Goal: Task Accomplishment & Management: Manage account settings

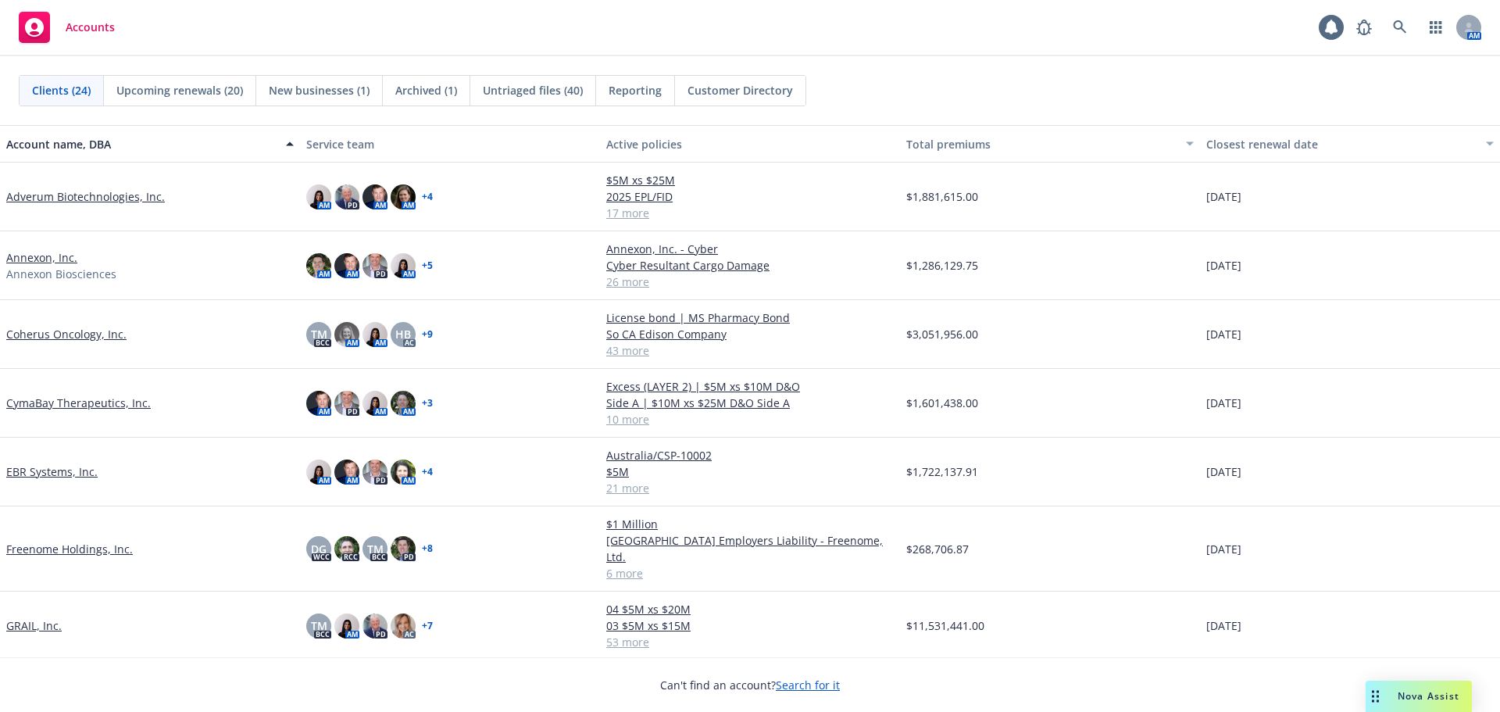
click at [512, 86] on span "Untriaged files (40)" at bounding box center [533, 90] width 100 height 16
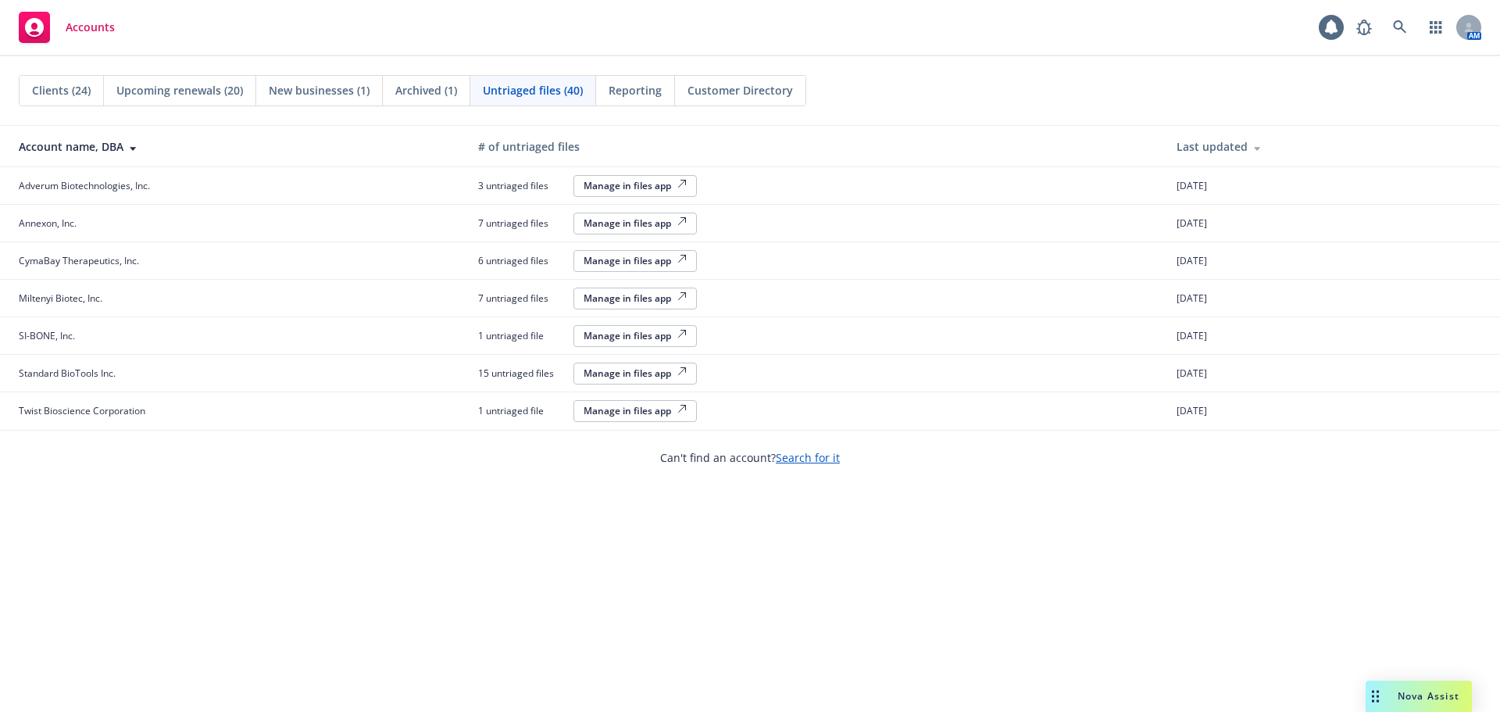
click at [666, 412] on div "Manage in files app" at bounding box center [635, 410] width 103 height 13
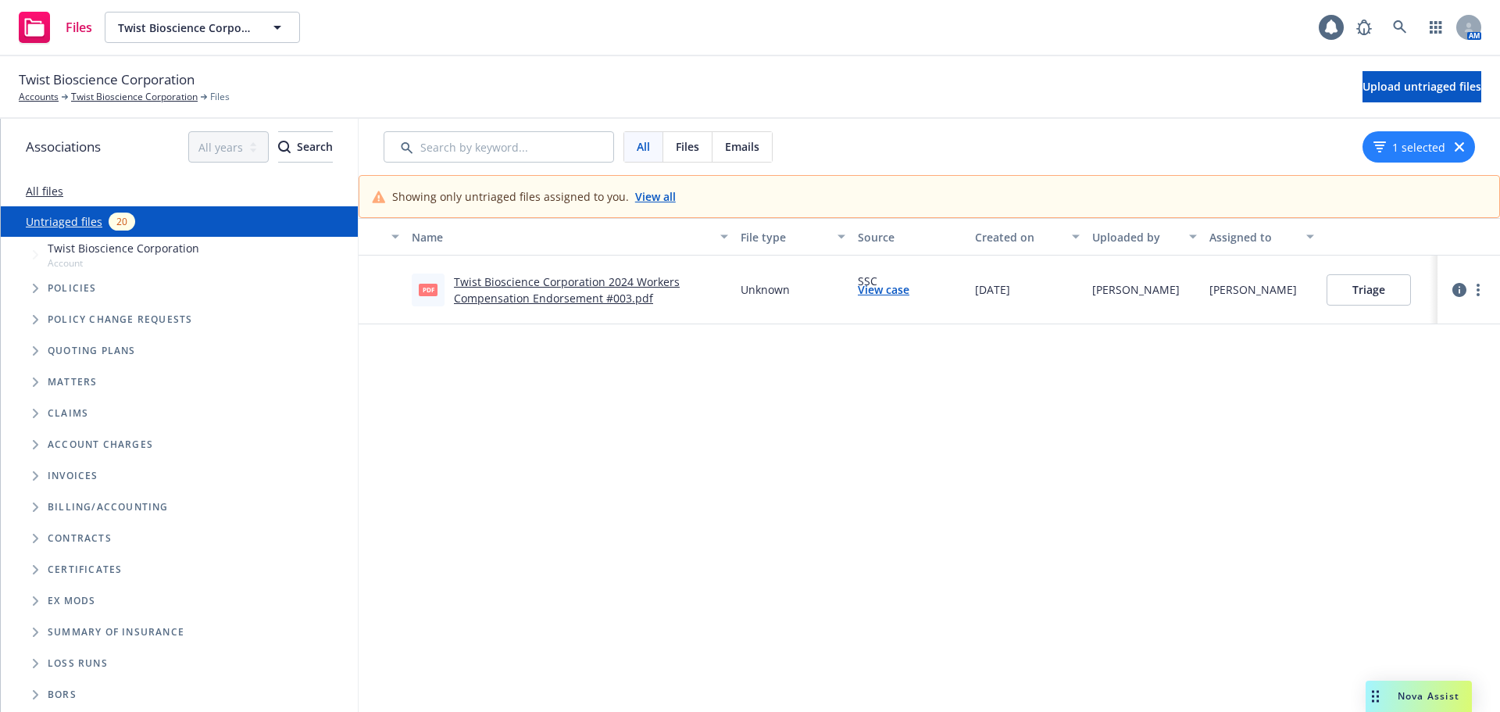
click at [599, 284] on link "Twist Bioscience Corporation 2024 Workers Compensation Endorsement #003.pdf" at bounding box center [567, 289] width 226 height 31
click at [91, 97] on link "Twist Bioscience Corporation" at bounding box center [134, 97] width 127 height 14
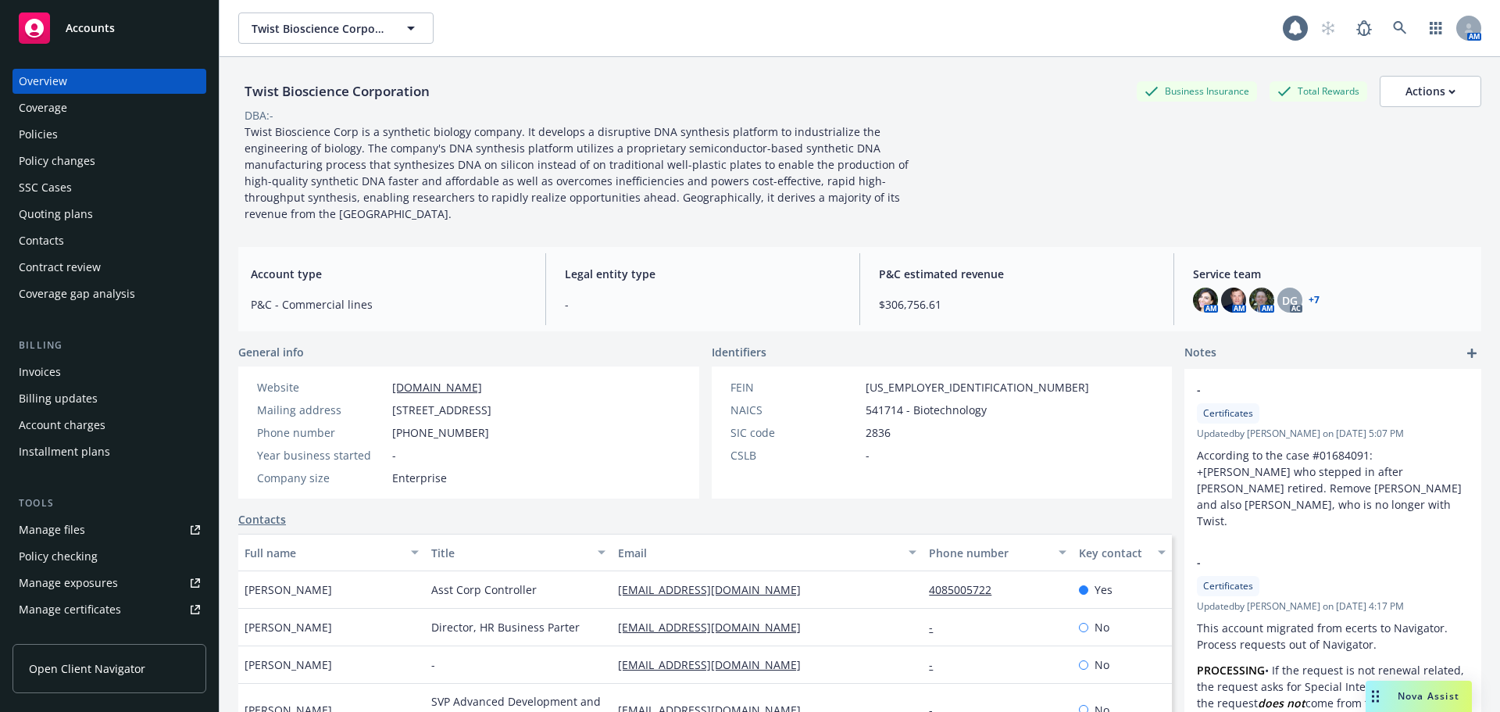
click at [63, 134] on div "Policies" at bounding box center [109, 134] width 181 height 25
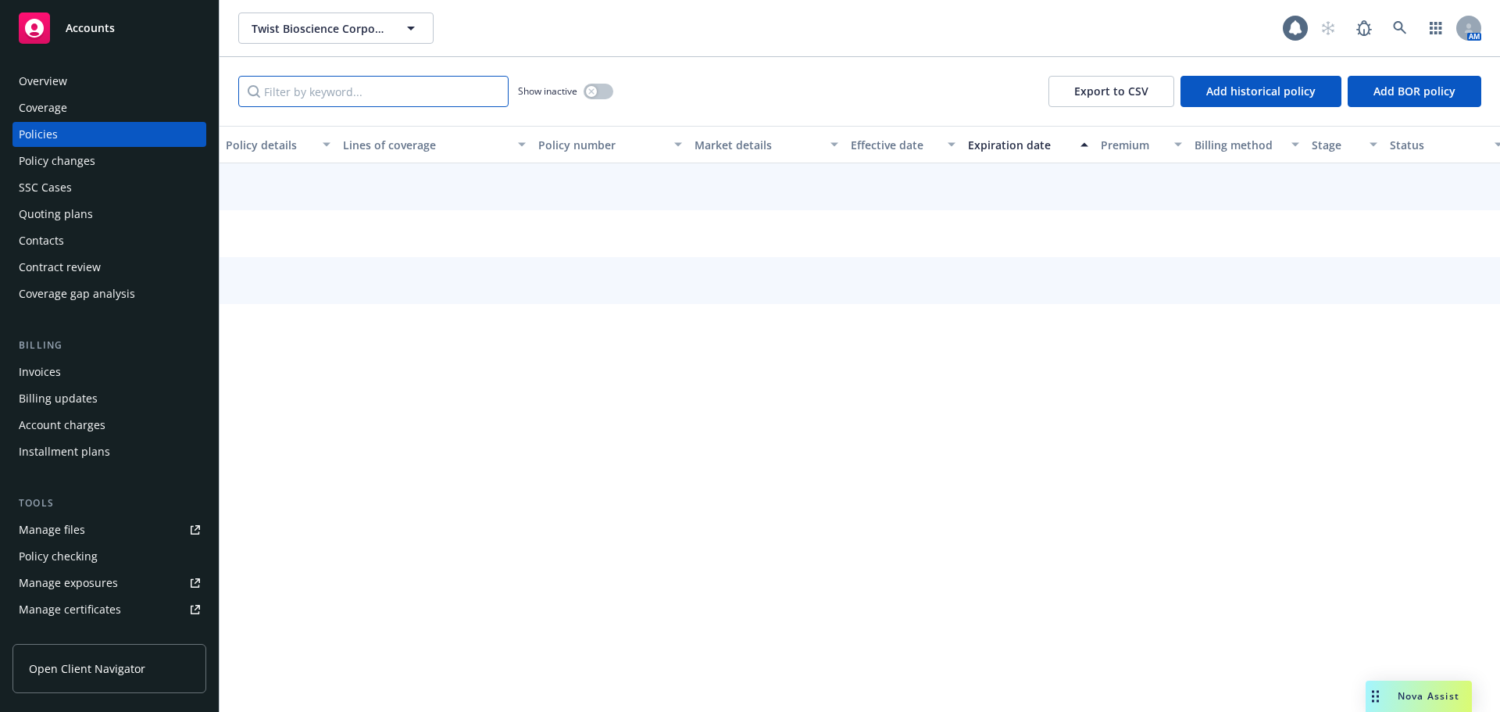
click at [305, 96] on input "Filter by keyword..." at bounding box center [373, 91] width 270 height 31
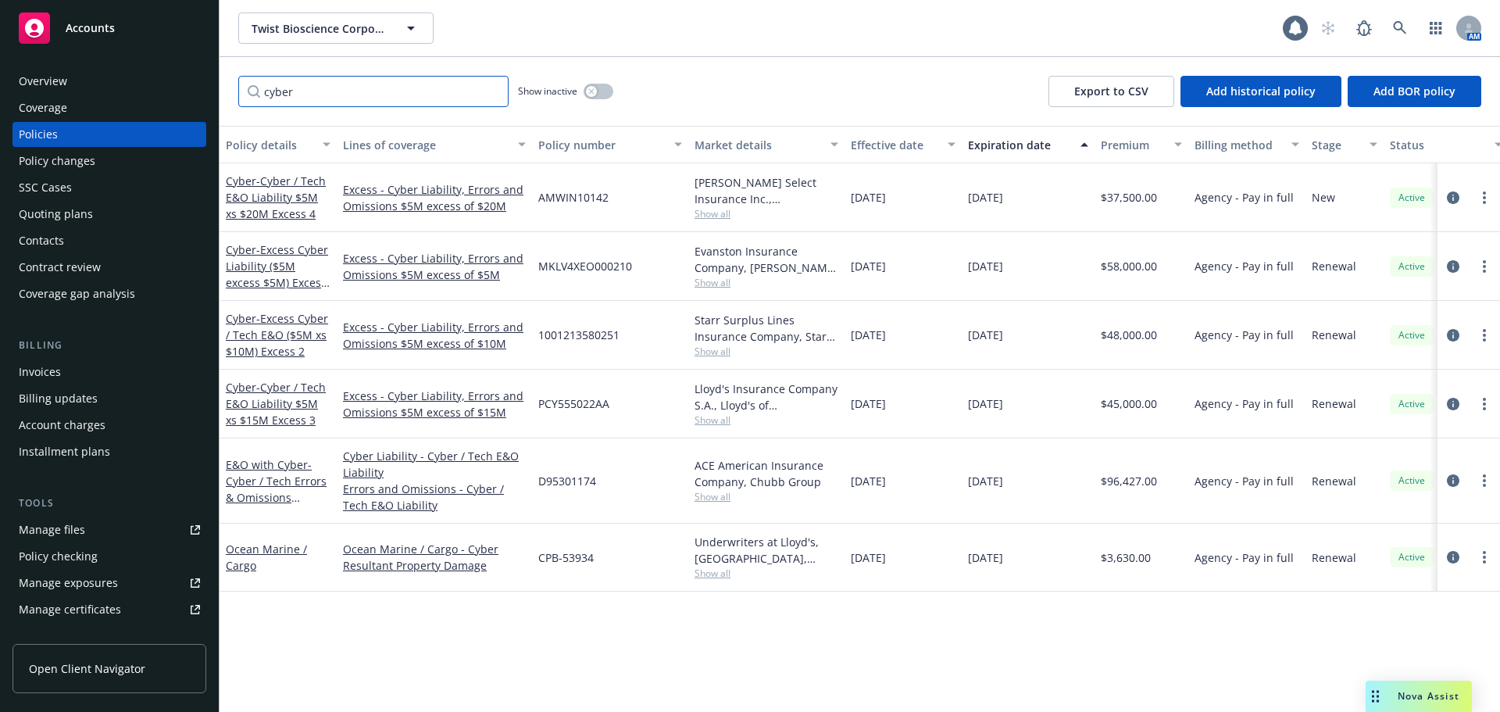
type input "cyber"
click at [283, 472] on div "E&O with Cyber - Cyber / Tech Errors & Omissions Liability (Primary)" at bounding box center [278, 480] width 105 height 49
click at [281, 477] on span "- Cyber / Tech Errors & Omissions Liability (Primary)" at bounding box center [276, 489] width 101 height 64
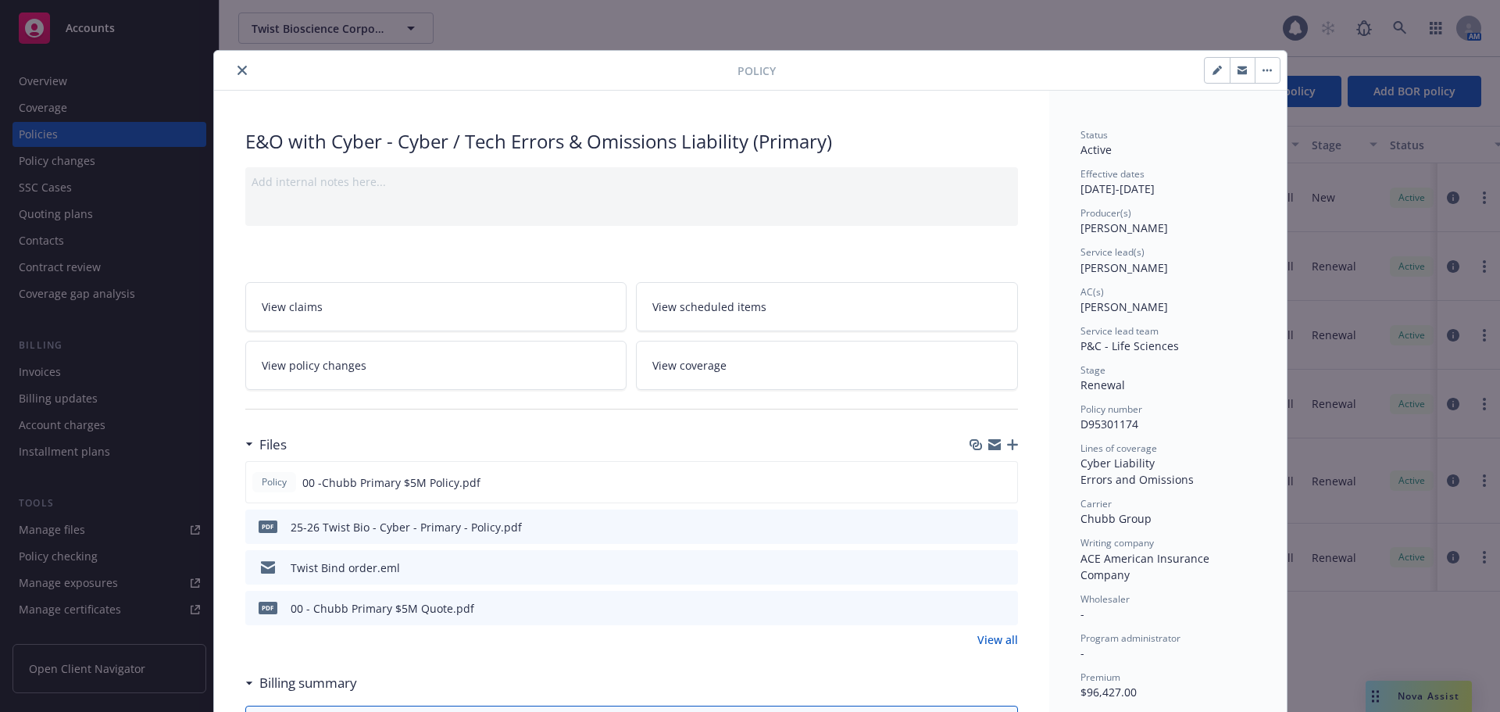
click at [688, 364] on span "View coverage" at bounding box center [690, 365] width 74 height 16
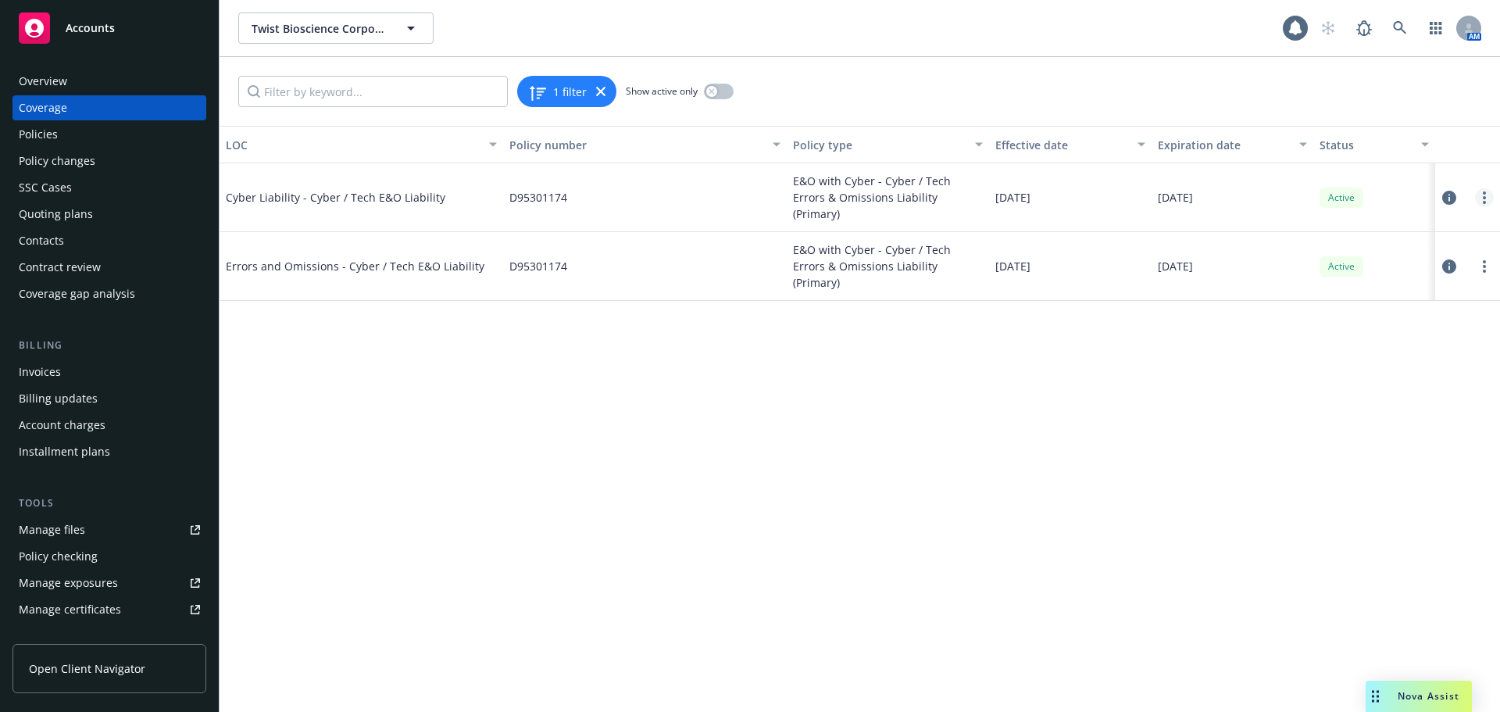
click at [1480, 193] on link "more" at bounding box center [1484, 197] width 19 height 19
click at [1319, 234] on link "Edit coverage" at bounding box center [1391, 228] width 206 height 31
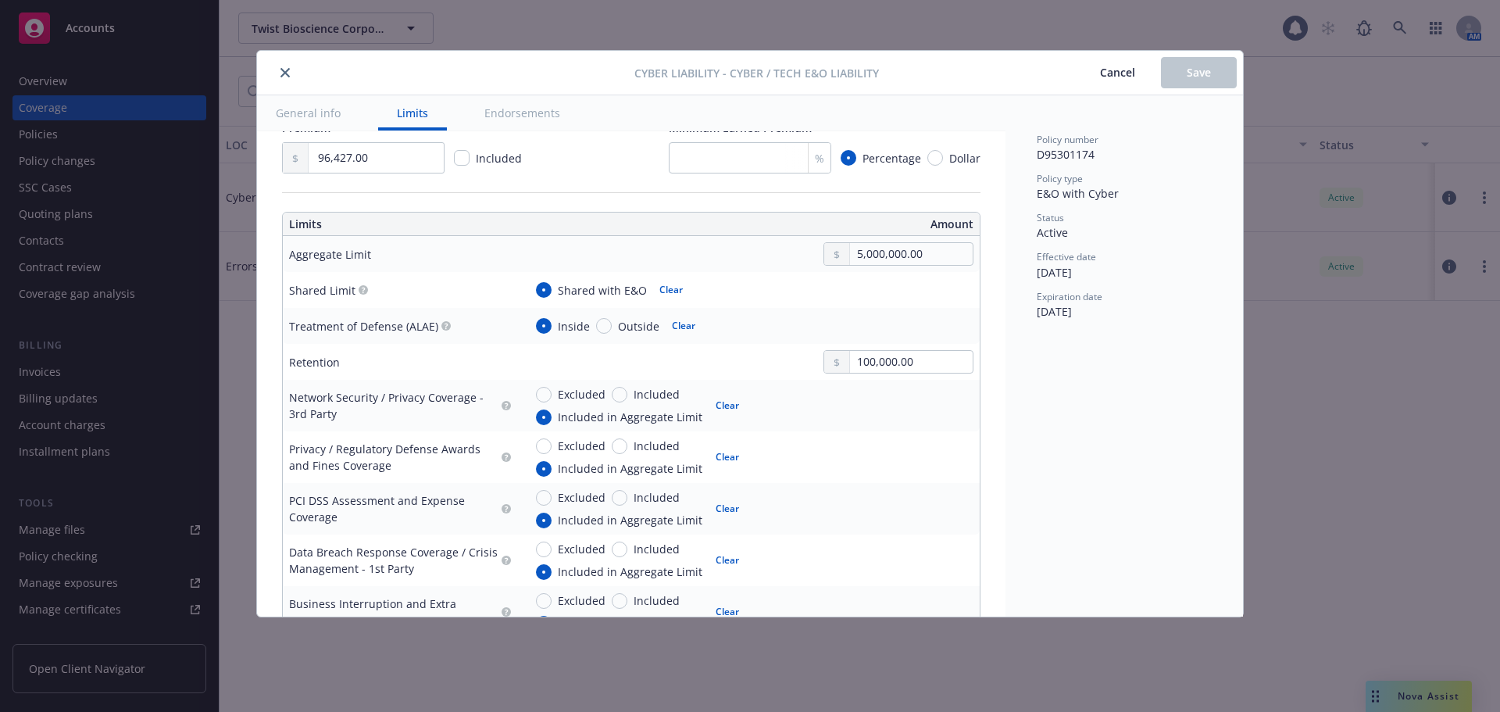
scroll to position [228, 0]
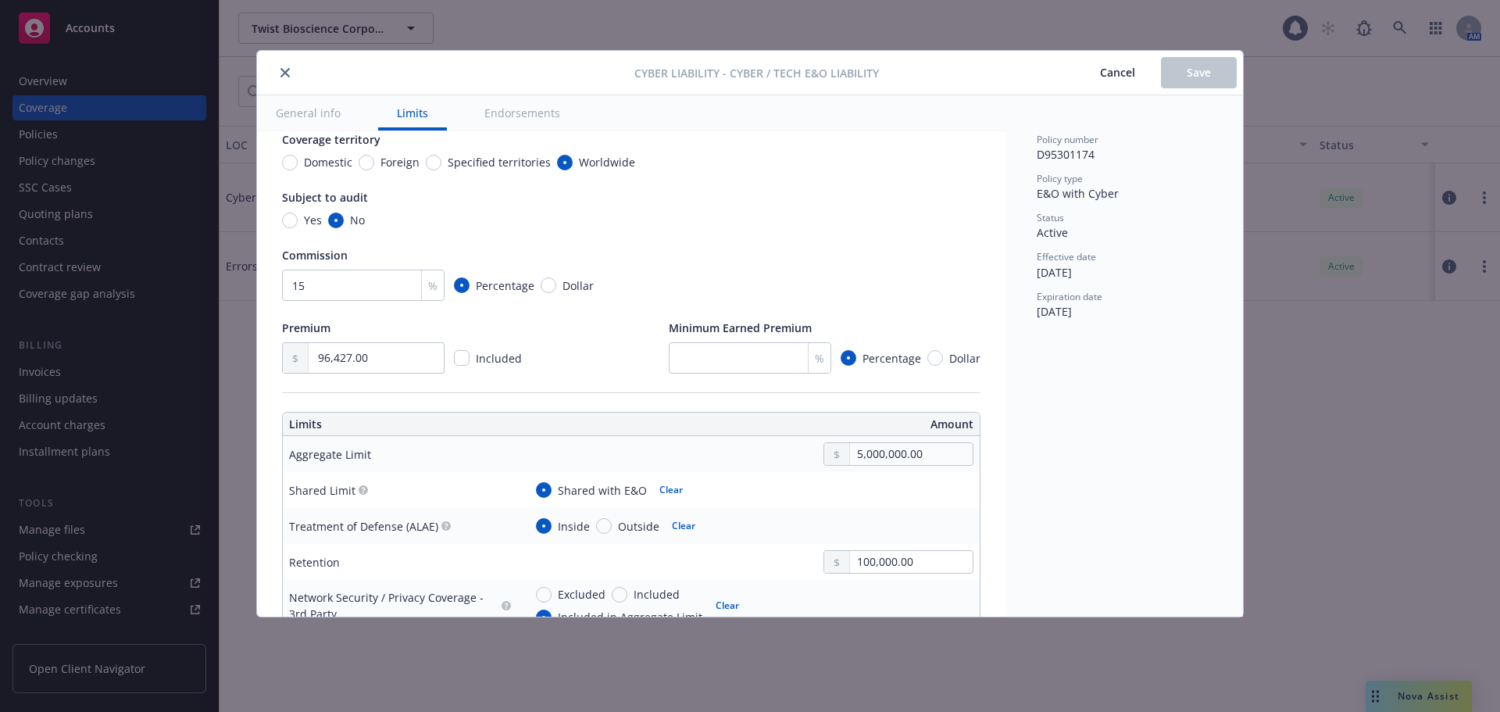
type textarea "x"
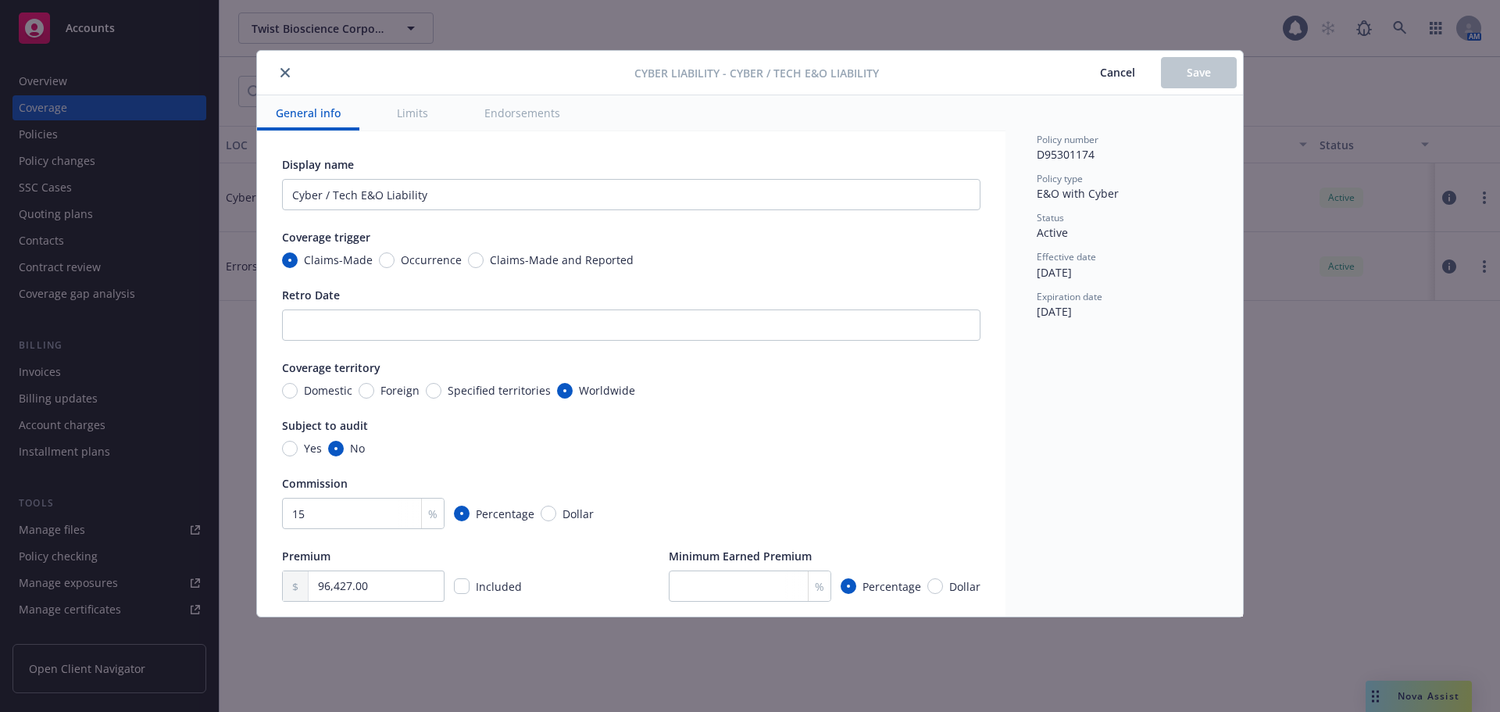
click at [291, 74] on button "close" at bounding box center [285, 72] width 19 height 19
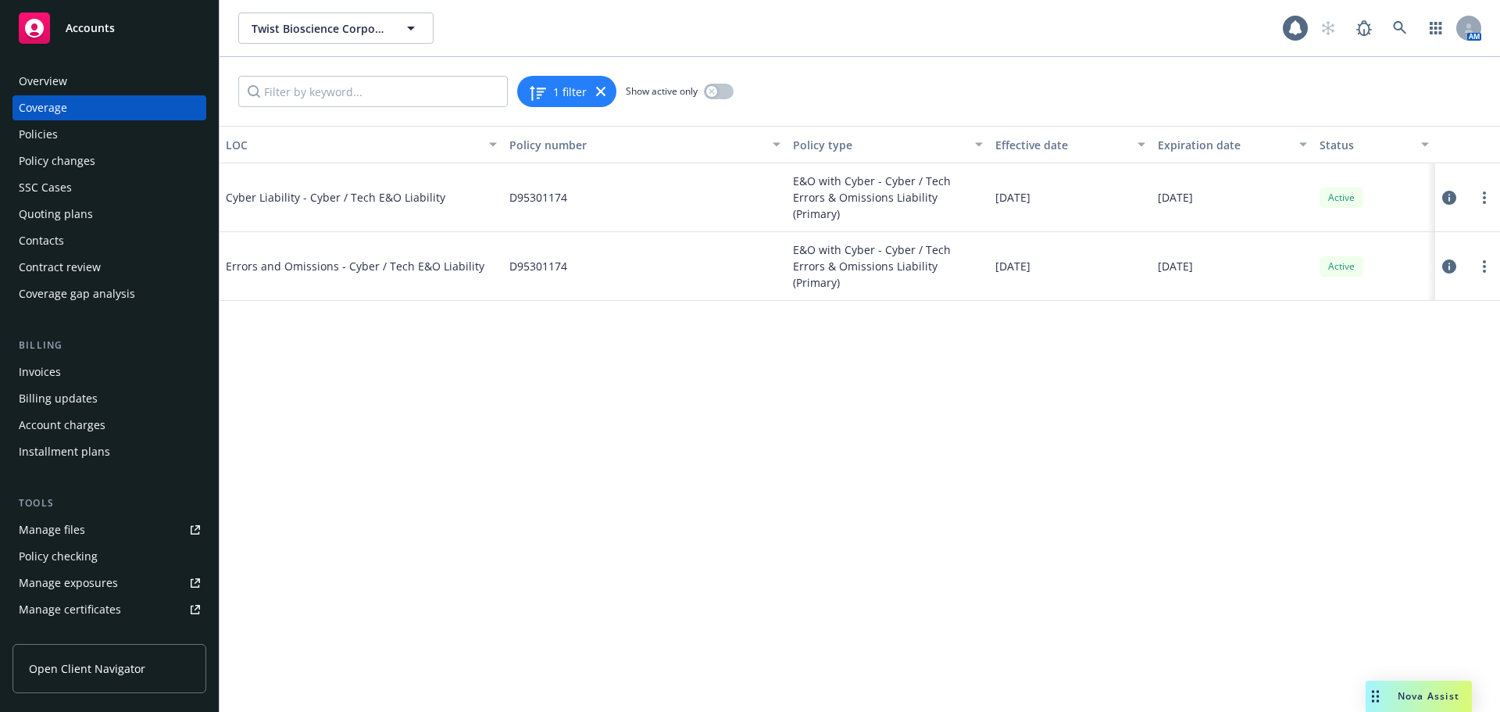
click at [44, 135] on div "Policies" at bounding box center [38, 134] width 39 height 25
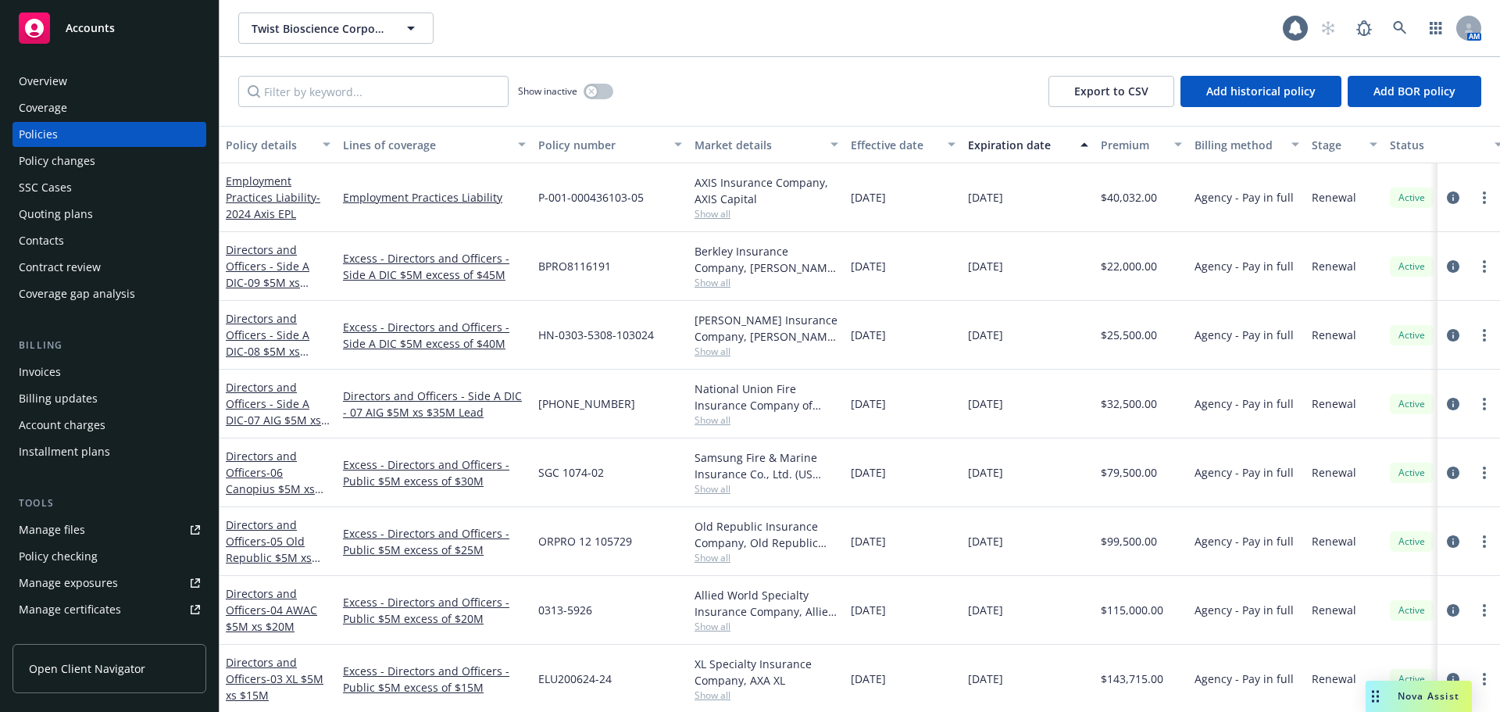
click at [77, 217] on div "Quoting plans" at bounding box center [56, 214] width 74 height 25
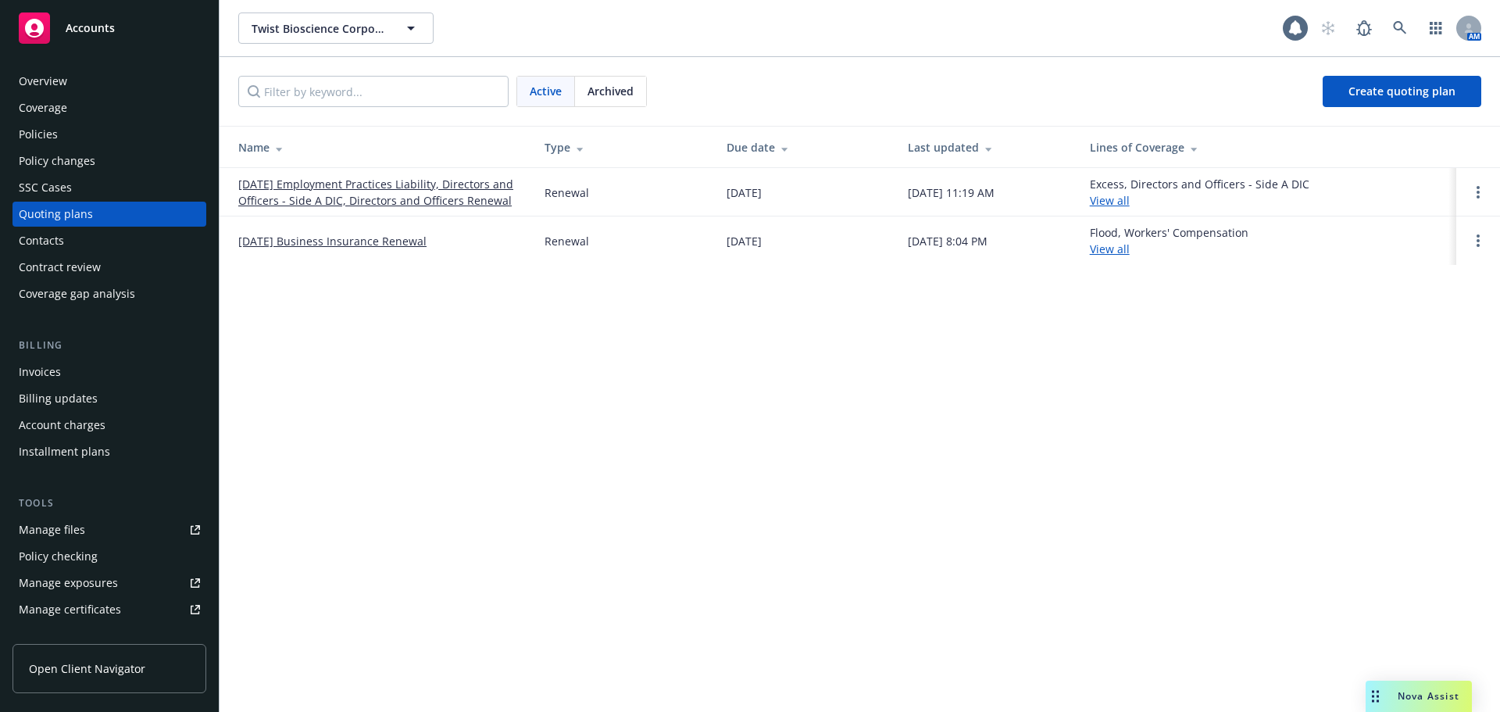
click at [101, 216] on div "Quoting plans" at bounding box center [109, 214] width 181 height 25
click at [324, 238] on link "07/10/25 Business Insurance Renewal" at bounding box center [332, 241] width 188 height 16
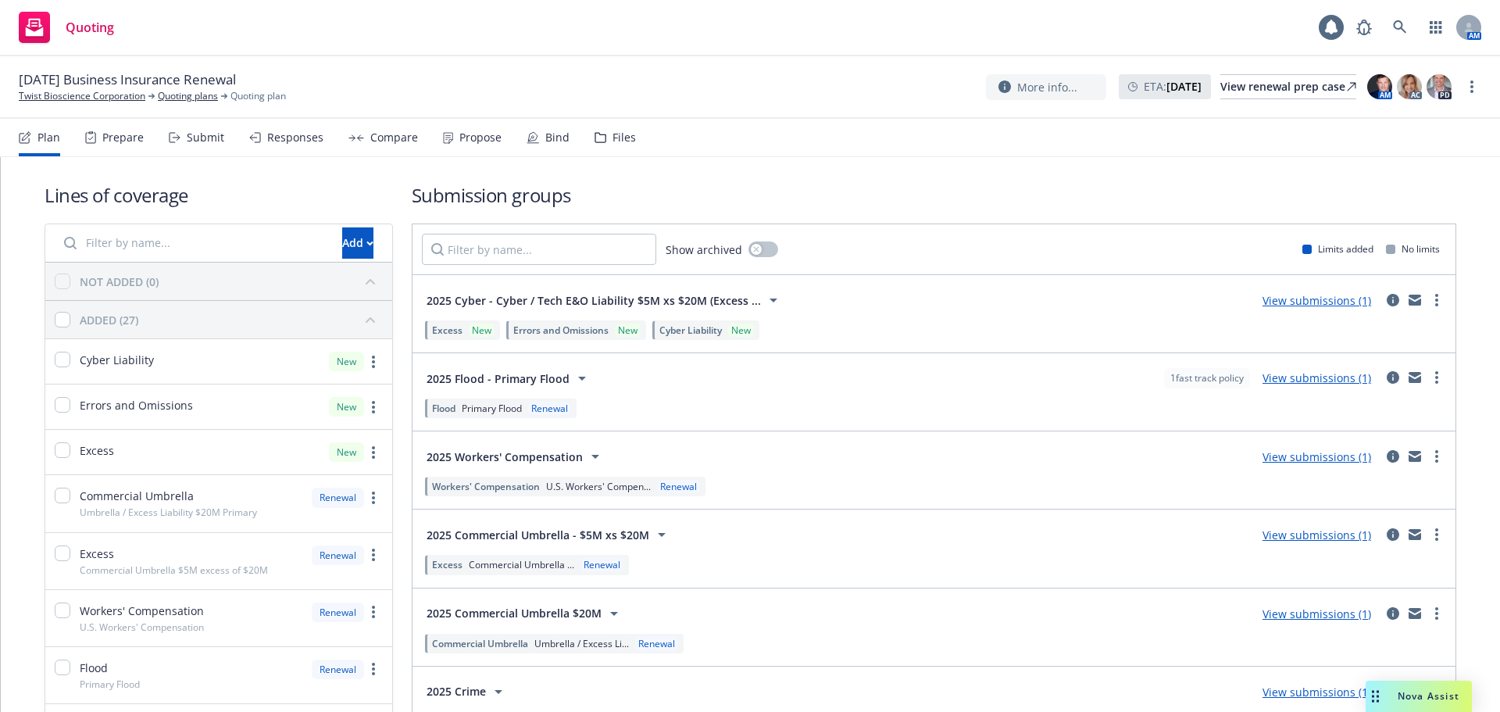
drag, startPoint x: 530, startPoint y: 109, endPoint x: 535, endPoint y: 119, distance: 10.5
click at [530, 109] on div "07/10/25 Business Insurance Renewal Twist Bioscience Corporation Quoting plans …" at bounding box center [750, 87] width 1500 height 63
click at [534, 143] on icon at bounding box center [533, 143] width 11 height 0
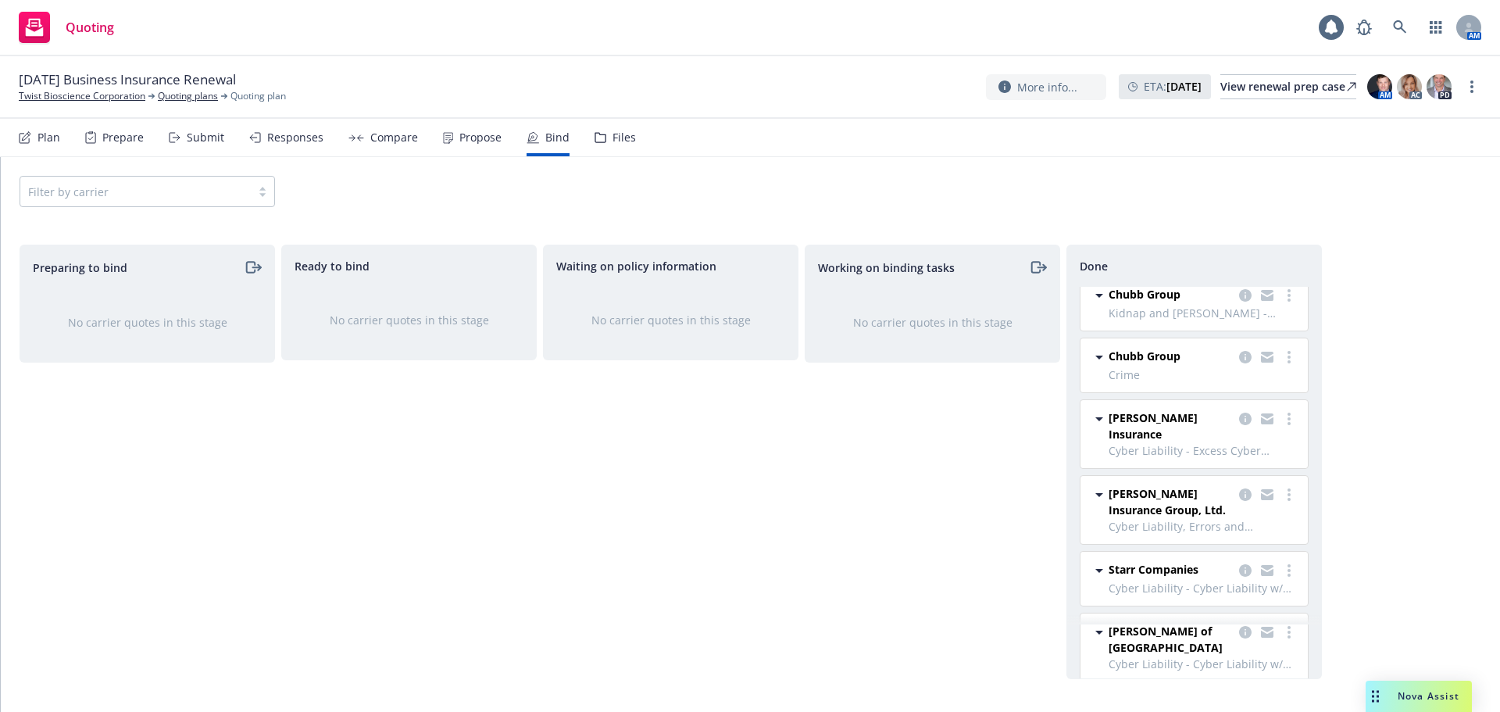
scroll to position [860, 0]
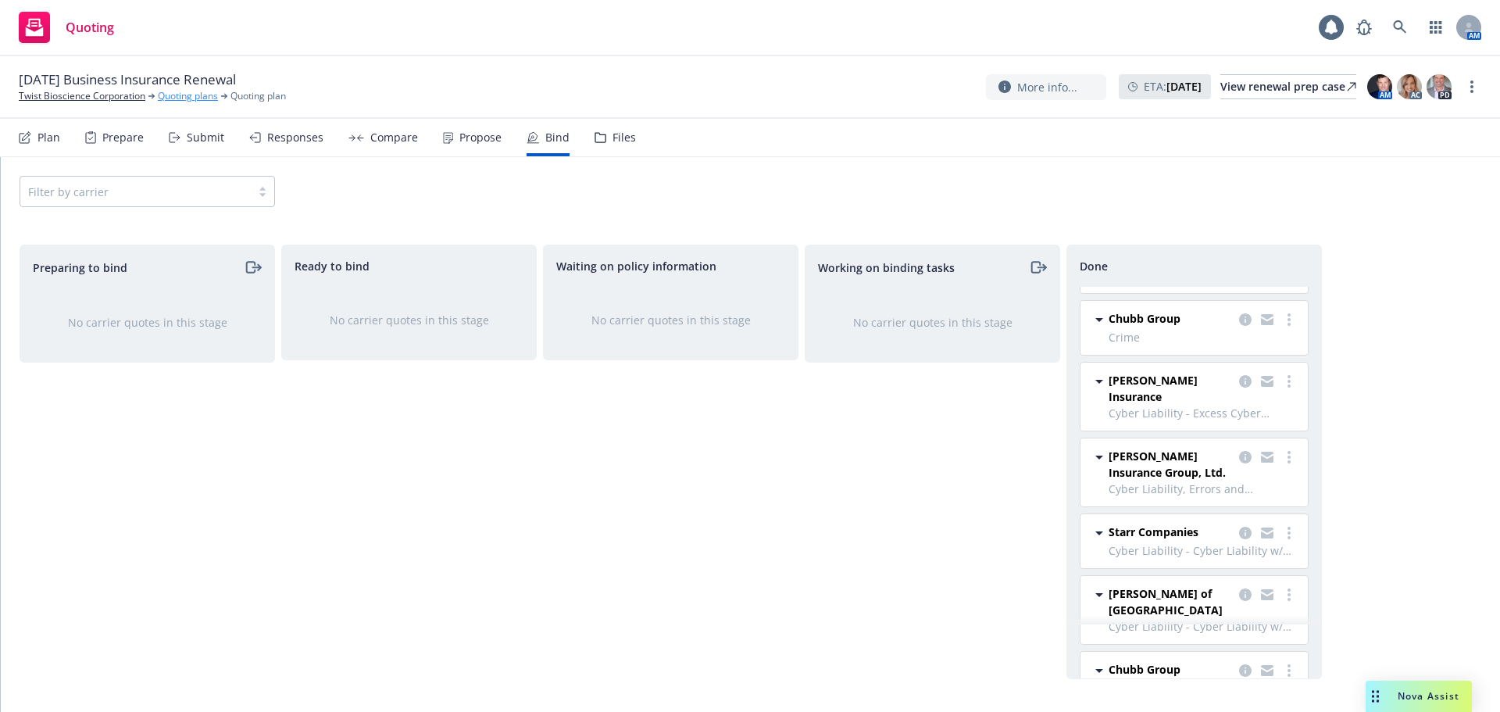
click at [184, 95] on link "Quoting plans" at bounding box center [188, 96] width 60 height 14
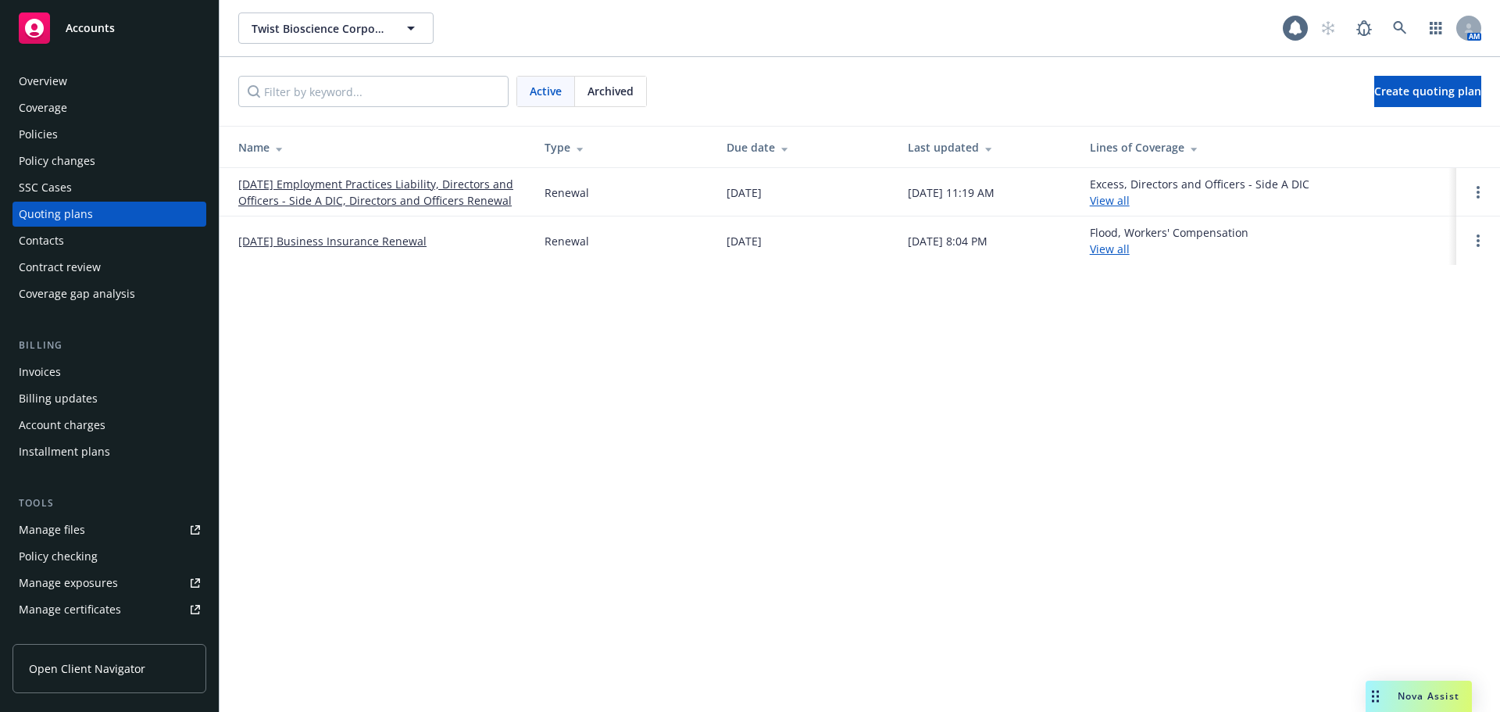
click at [338, 243] on link "[DATE] Business Insurance Renewal" at bounding box center [332, 241] width 188 height 16
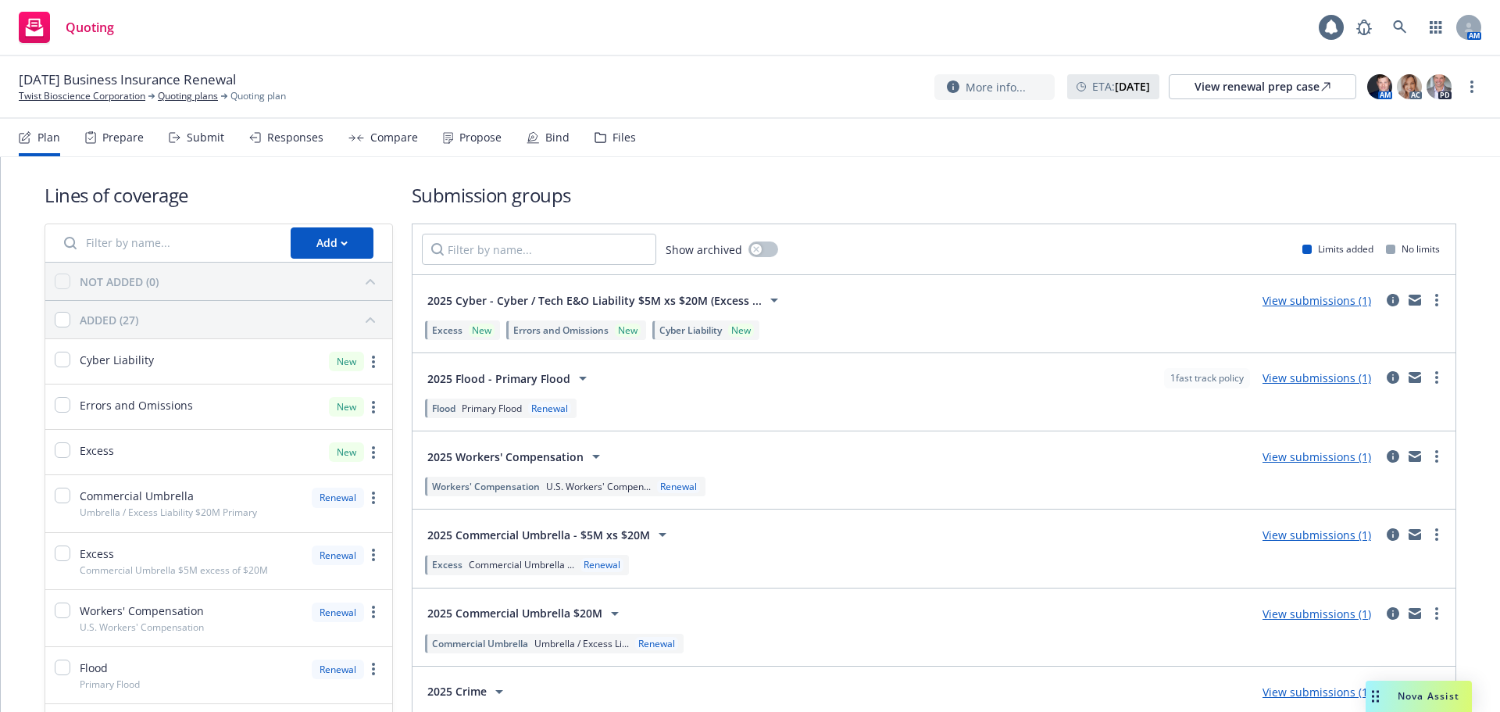
click at [808, 156] on nav "Plan Prepare Submit Responses Compare Propose Bind Files" at bounding box center [750, 138] width 1500 height 38
click at [537, 136] on div "Bind" at bounding box center [548, 138] width 43 height 38
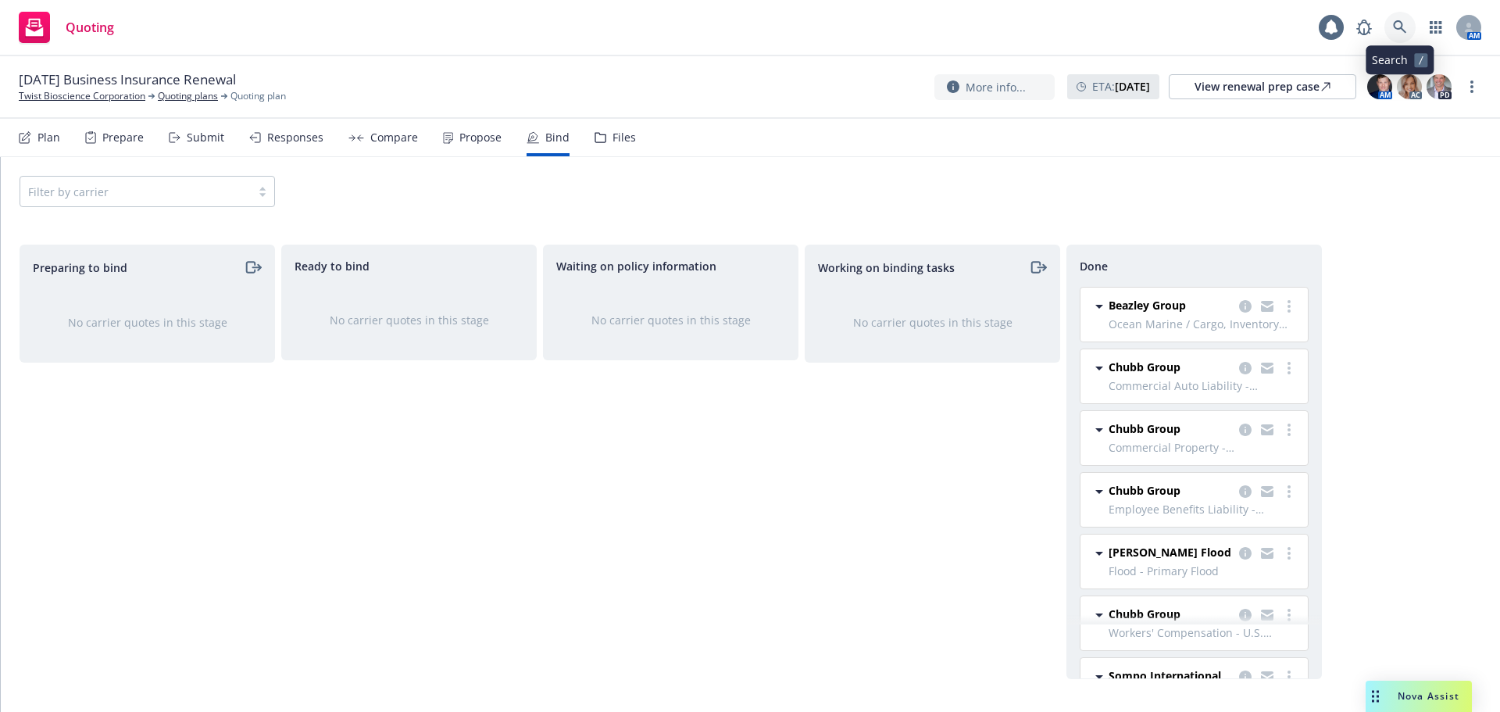
click at [1397, 21] on icon at bounding box center [1399, 26] width 13 height 13
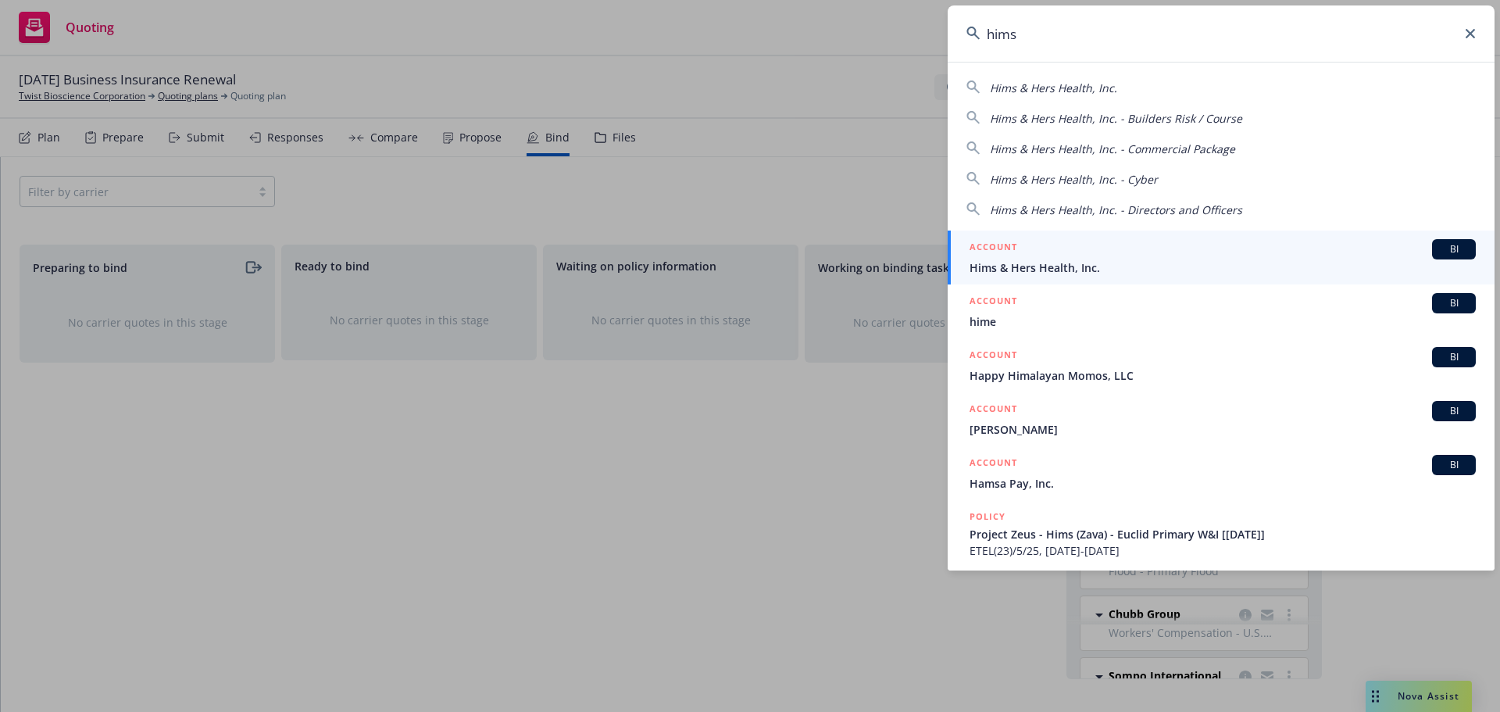
type input "hims"
click at [1087, 254] on div "ACCOUNT BI" at bounding box center [1223, 249] width 506 height 20
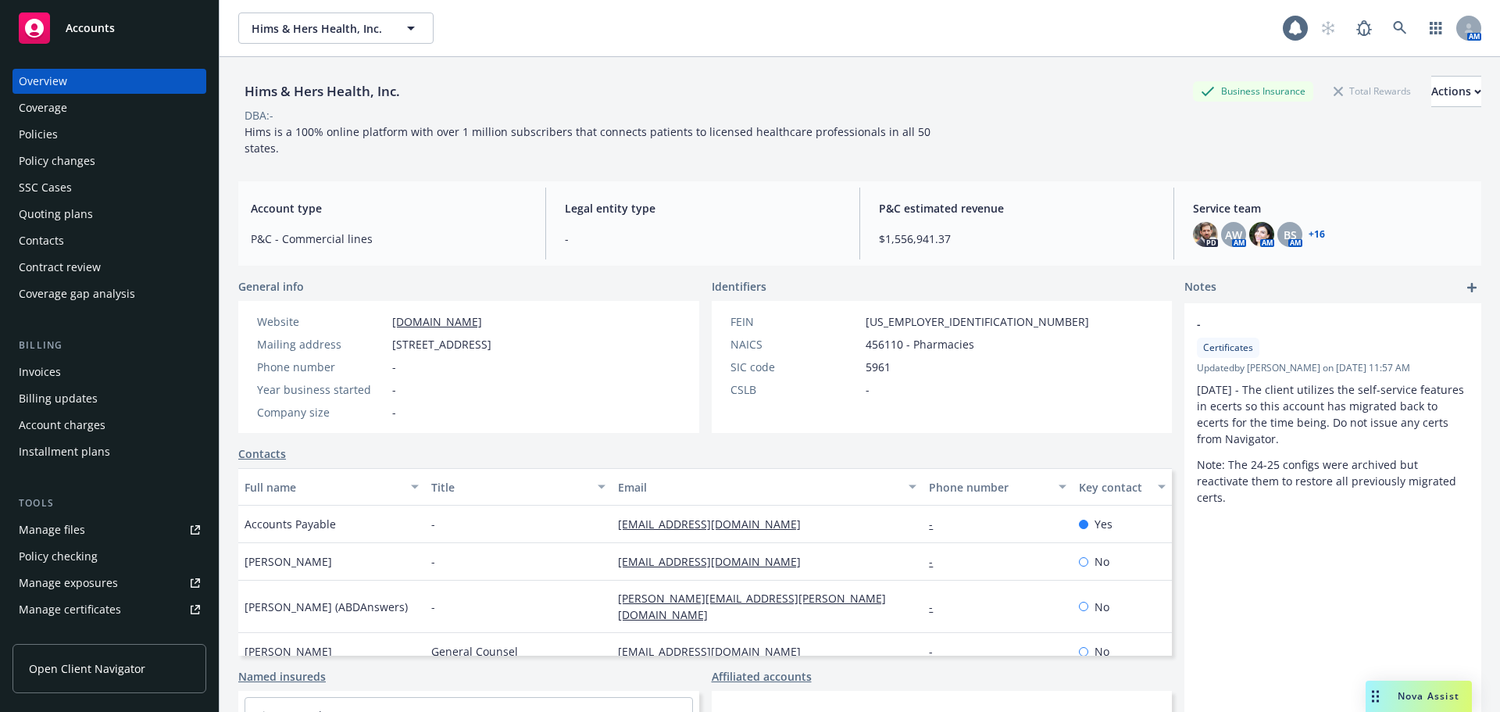
click at [76, 134] on div "Policies" at bounding box center [109, 134] width 181 height 25
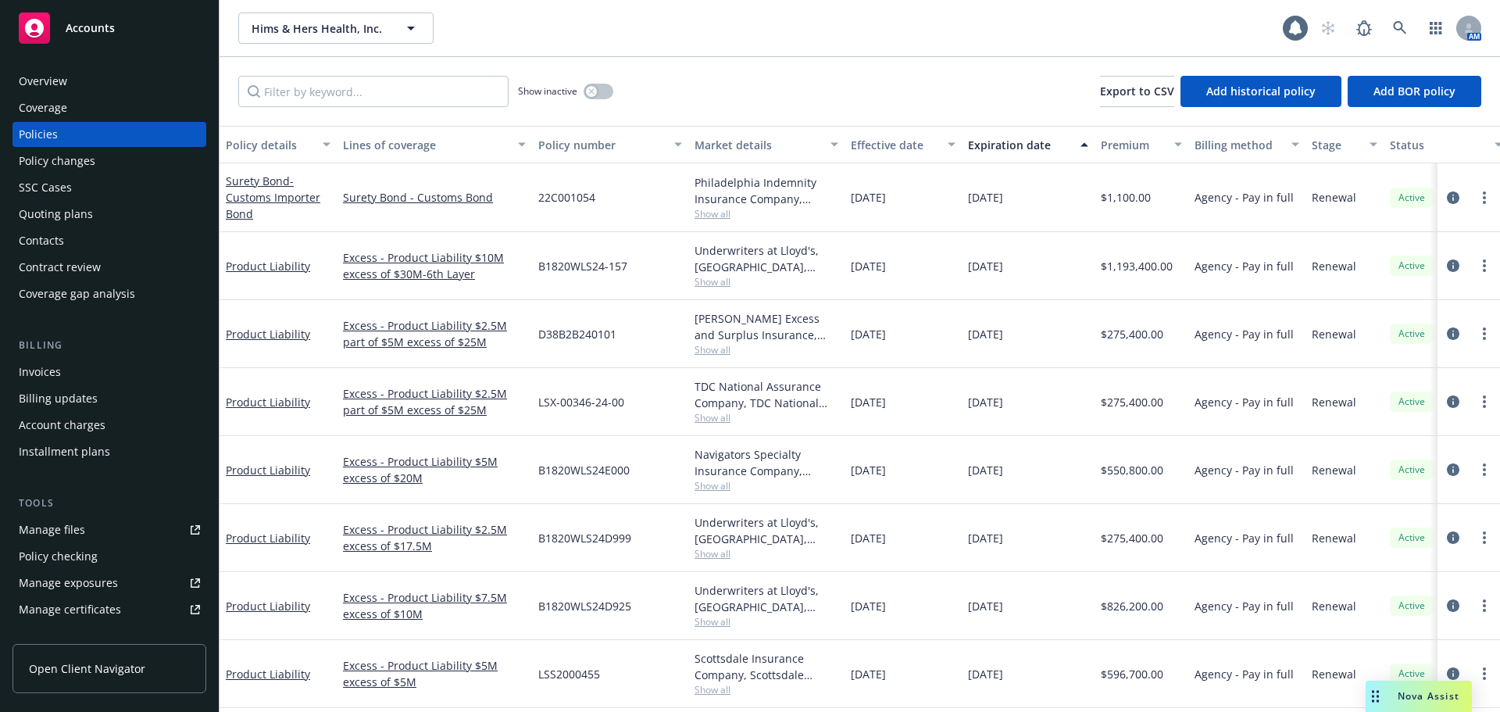
click at [82, 67] on div "Overview Coverage Policies Policy changes SSC Cases Quoting plans Contacts Cont…" at bounding box center [109, 381] width 219 height 662
click at [71, 74] on div "Overview" at bounding box center [109, 81] width 181 height 25
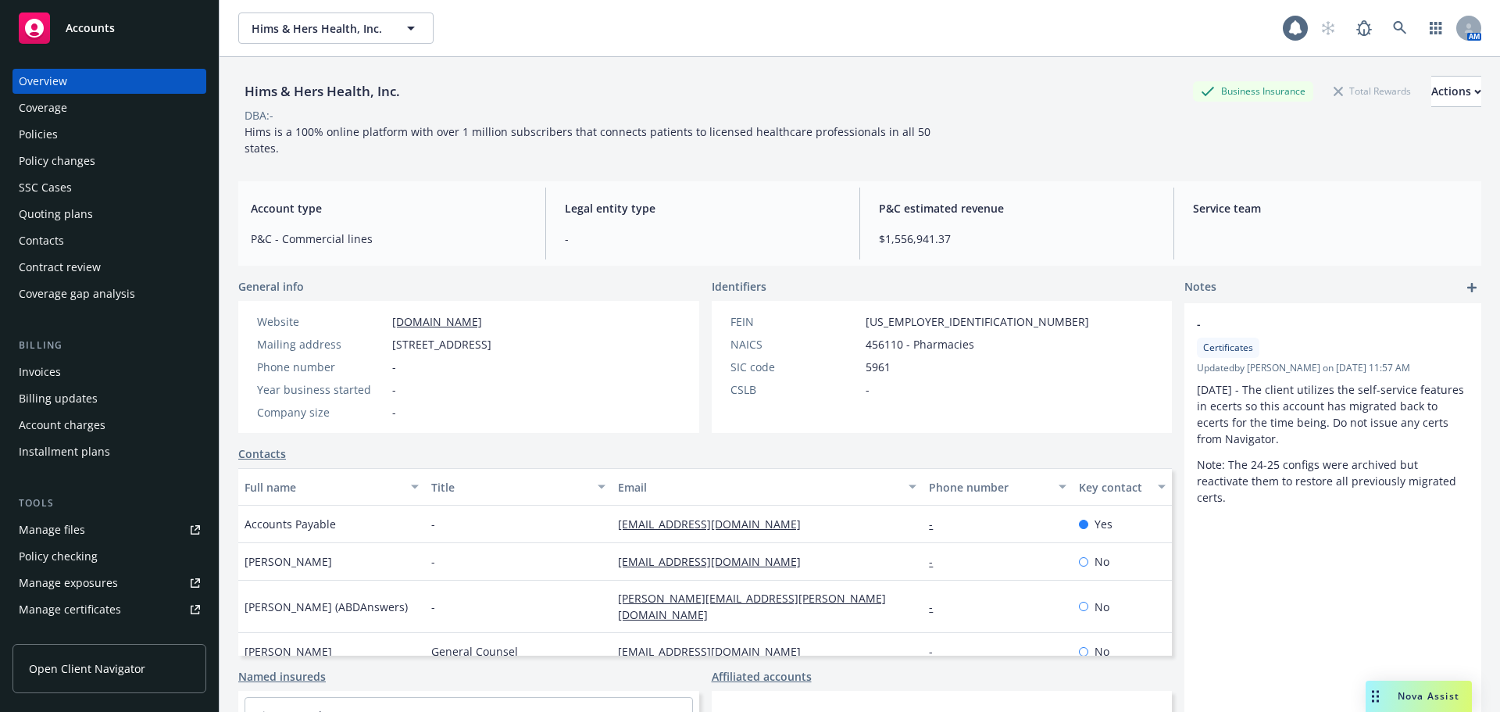
click at [63, 137] on div "Policies" at bounding box center [109, 134] width 181 height 25
